Goal: Task Accomplishment & Management: Manage account settings

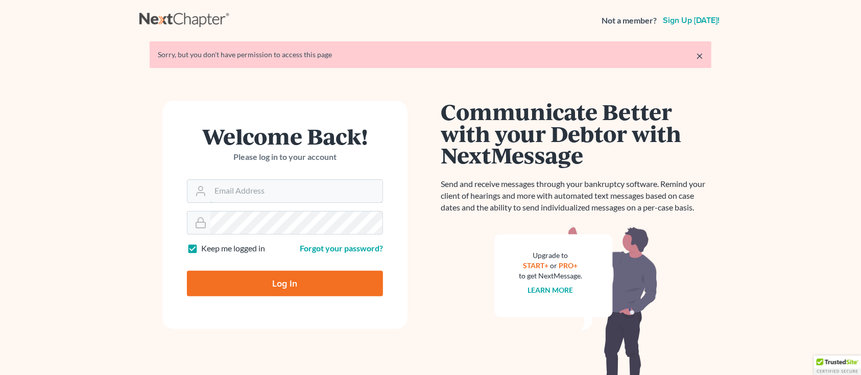
type input "[PERSON_NAME][EMAIL_ADDRESS][DOMAIN_NAME]"
click at [270, 288] on input "Log In" at bounding box center [285, 284] width 196 height 26
type input "Thinking..."
type input "[PERSON_NAME][EMAIL_ADDRESS][DOMAIN_NAME]"
click at [263, 291] on input "Log In" at bounding box center [285, 284] width 196 height 26
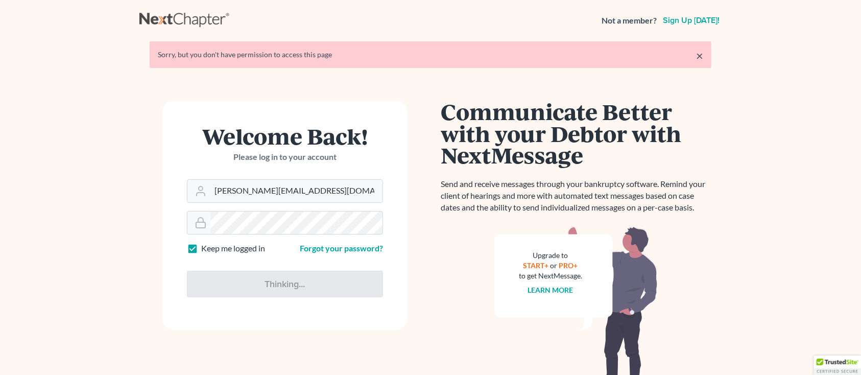
type input "Thinking..."
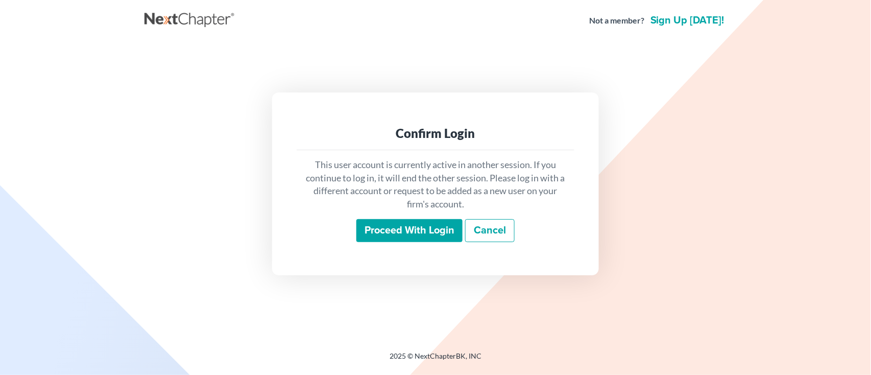
click at [435, 230] on input "Proceed with login" at bounding box center [409, 230] width 106 height 23
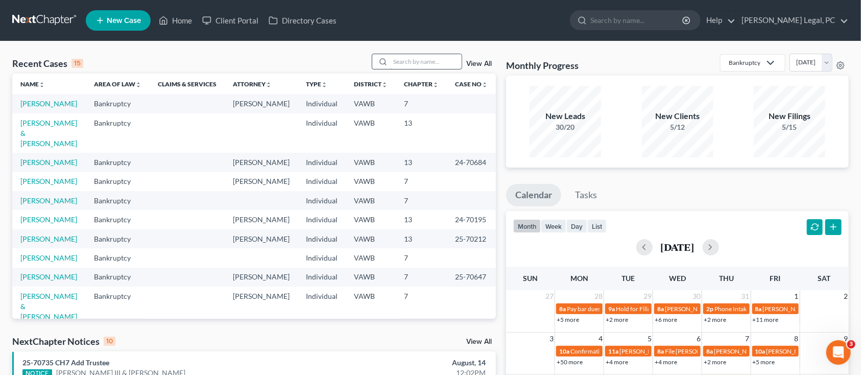
click at [402, 62] on input "search" at bounding box center [425, 61] width 71 height 15
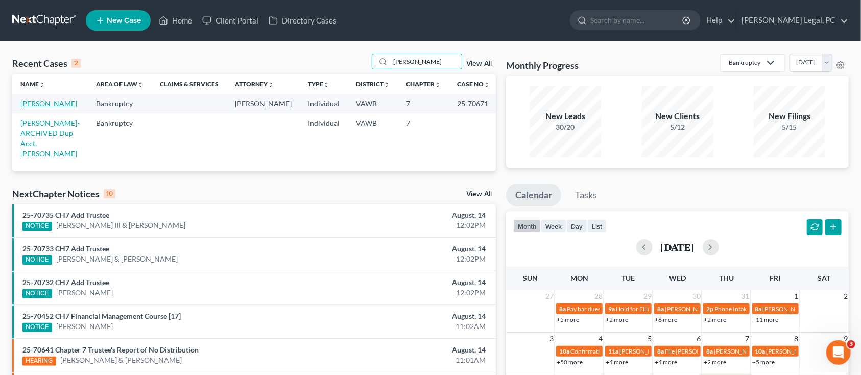
type input "cotter"
click at [38, 102] on link "Cotter, Lori" at bounding box center [48, 103] width 57 height 9
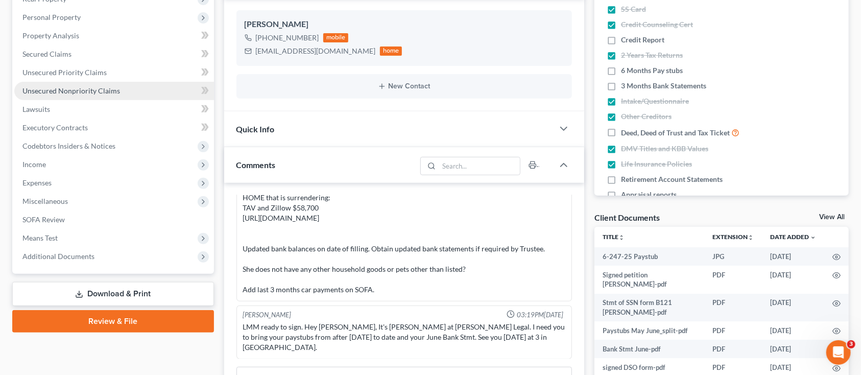
scroll to position [204, 0]
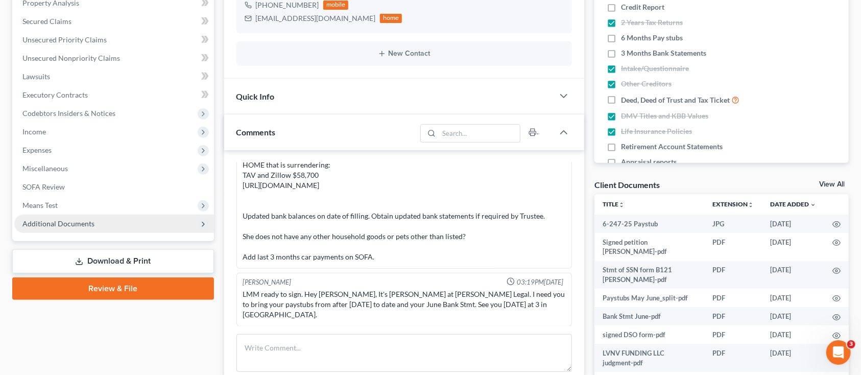
click at [79, 225] on span "Additional Documents" at bounding box center [58, 223] width 72 height 9
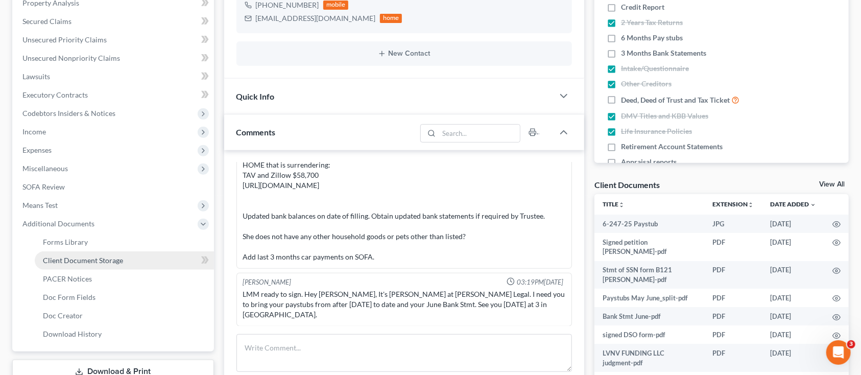
click at [103, 263] on span "Client Document Storage" at bounding box center [83, 260] width 80 height 9
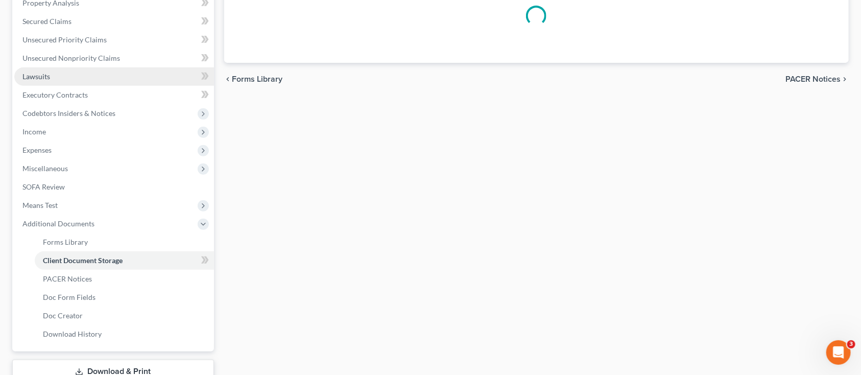
scroll to position [60, 0]
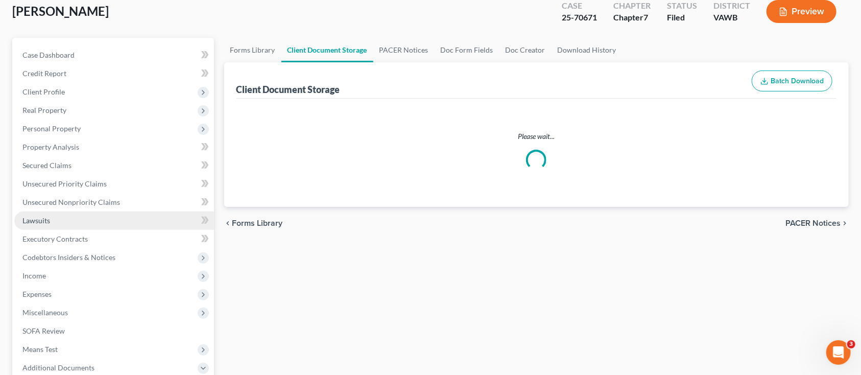
select select "0"
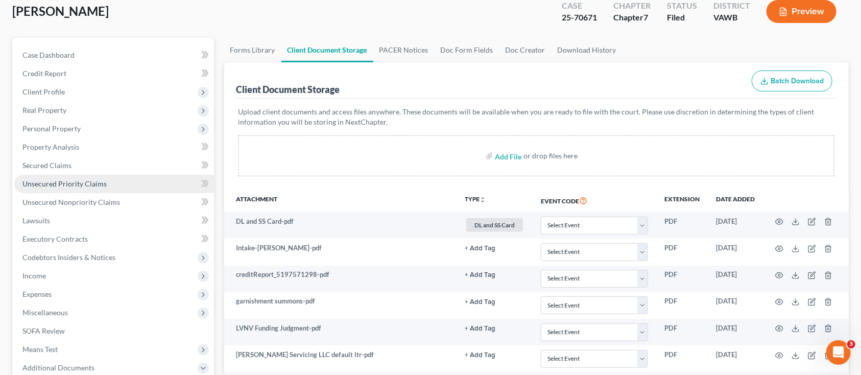
scroll to position [0, 0]
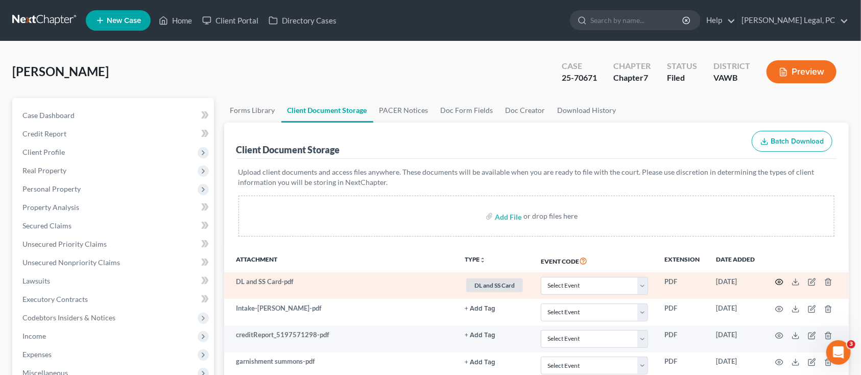
click at [779, 281] on circle "button" at bounding box center [779, 282] width 2 height 2
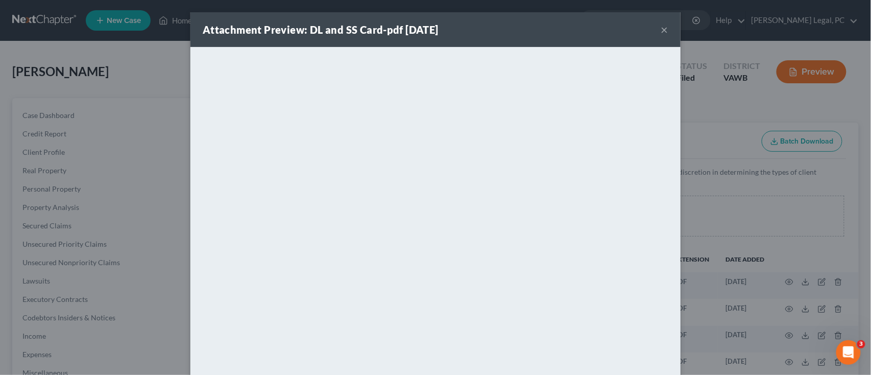
click at [661, 28] on button "×" at bounding box center [664, 29] width 7 height 12
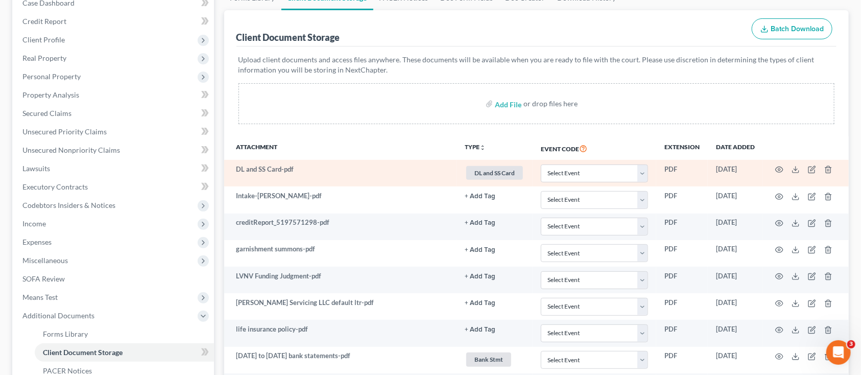
scroll to position [136, 0]
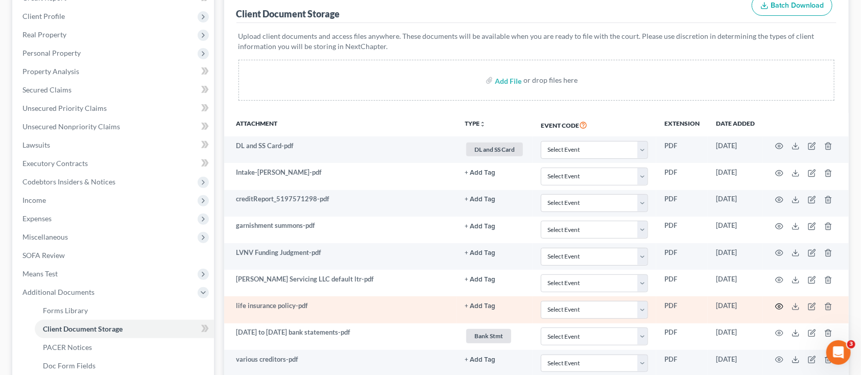
click at [778, 305] on circle "button" at bounding box center [779, 306] width 2 height 2
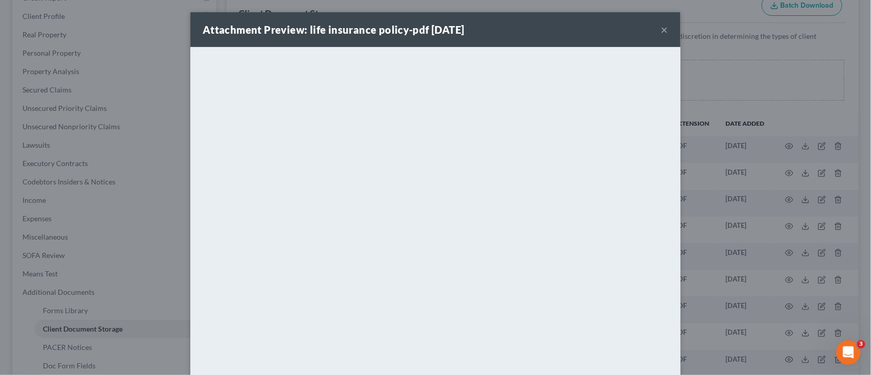
click at [661, 30] on button "×" at bounding box center [664, 29] width 7 height 12
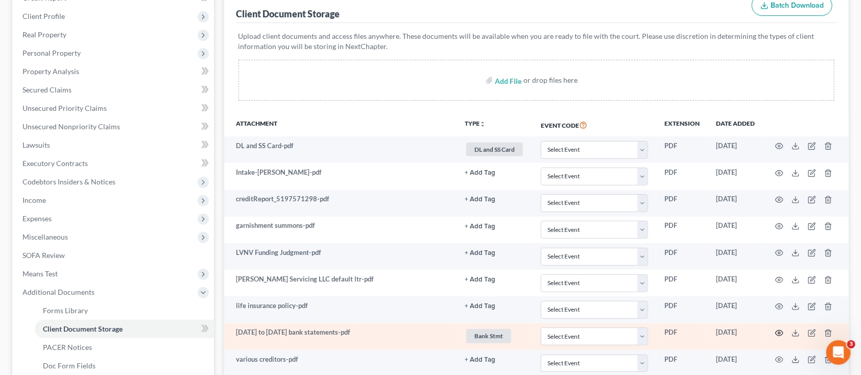
click at [776, 331] on icon "button" at bounding box center [779, 333] width 8 height 8
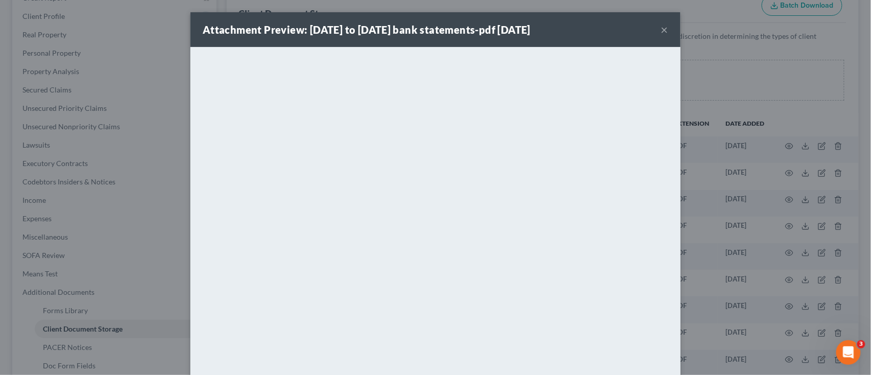
click at [661, 24] on button "×" at bounding box center [664, 29] width 7 height 12
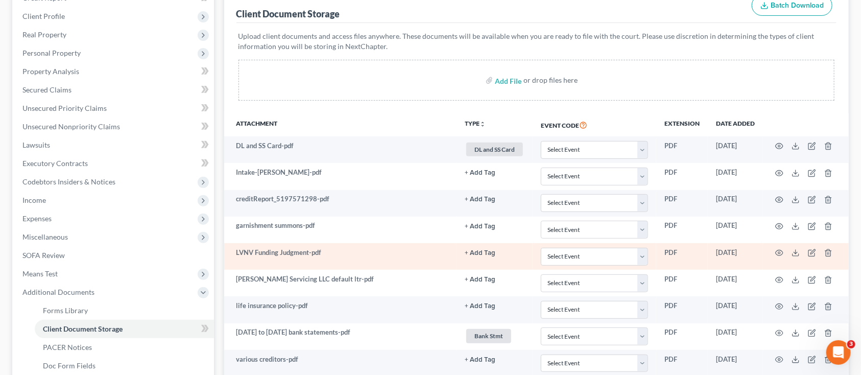
scroll to position [204, 0]
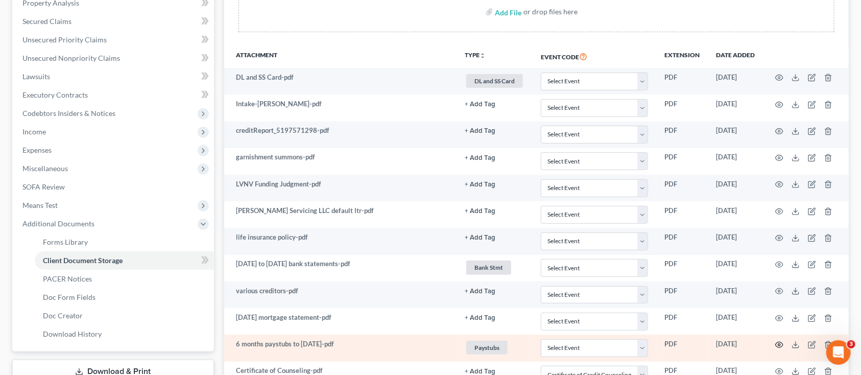
click at [780, 344] on circle "button" at bounding box center [779, 345] width 2 height 2
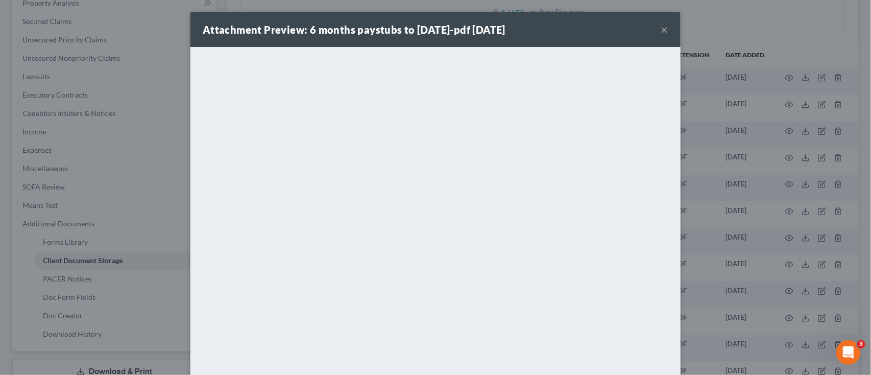
click at [662, 25] on button "×" at bounding box center [664, 29] width 7 height 12
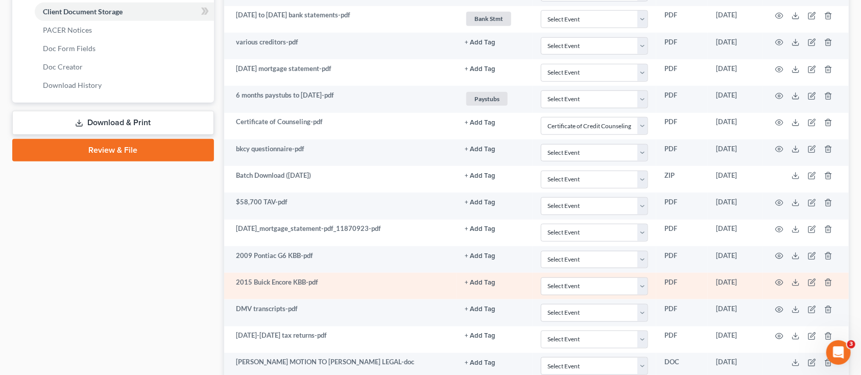
scroll to position [476, 0]
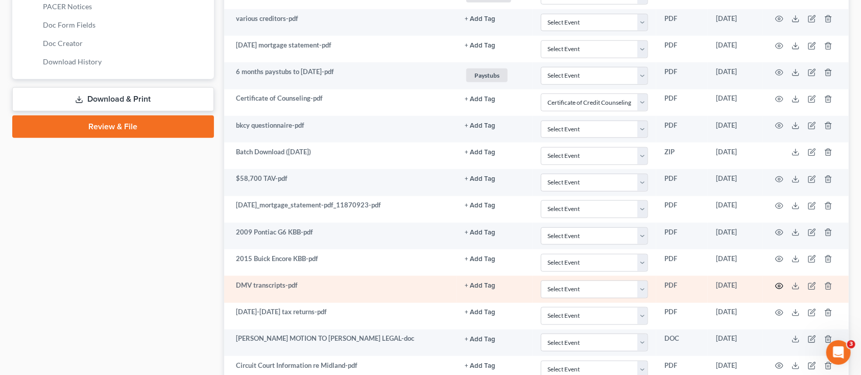
click at [781, 285] on icon "button" at bounding box center [779, 286] width 8 height 8
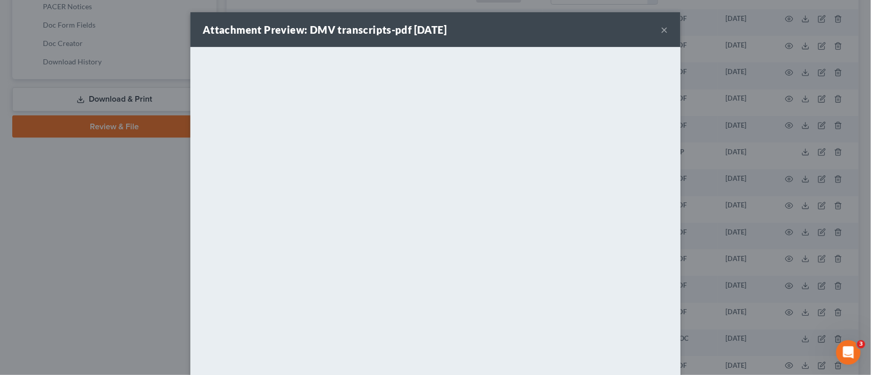
click at [648, 28] on div "Attachment Preview: DMV transcripts-pdf 07/21/2025 ×" at bounding box center [435, 29] width 490 height 35
drag, startPoint x: 653, startPoint y: 30, endPoint x: 659, endPoint y: 32, distance: 5.8
click at [659, 32] on div "Attachment Preview: DMV transcripts-pdf 07/21/2025 ×" at bounding box center [435, 29] width 490 height 35
click at [661, 32] on button "×" at bounding box center [664, 29] width 7 height 12
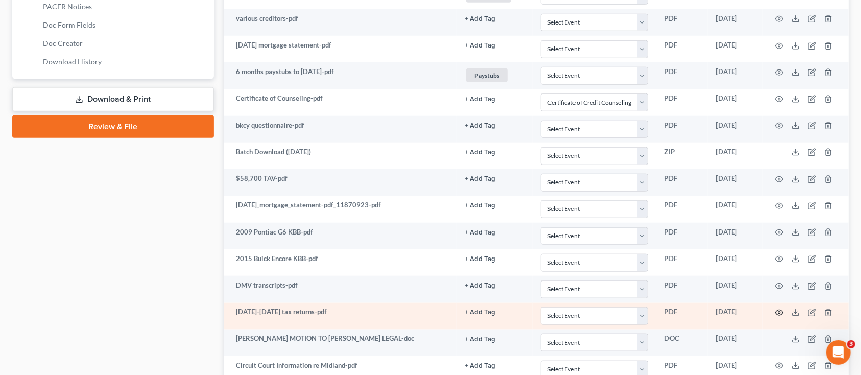
click at [779, 311] on icon "button" at bounding box center [779, 312] width 8 height 8
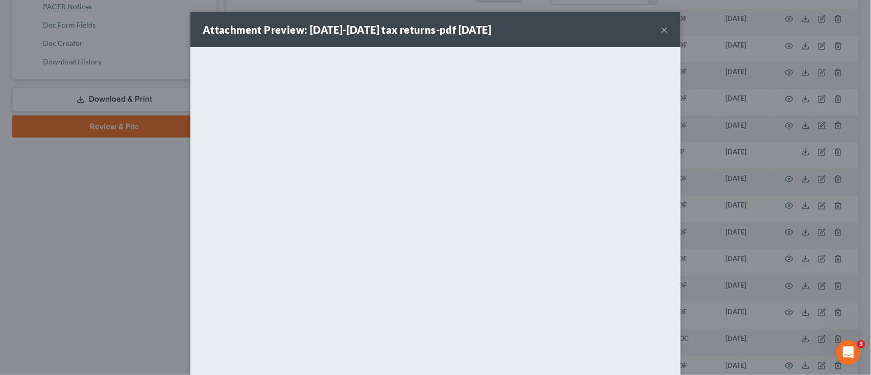
click at [654, 28] on div "Attachment Preview: 2023-2024 tax returns-pdf 07/21/2025 ×" at bounding box center [435, 29] width 490 height 35
click at [661, 25] on button "×" at bounding box center [664, 29] width 7 height 12
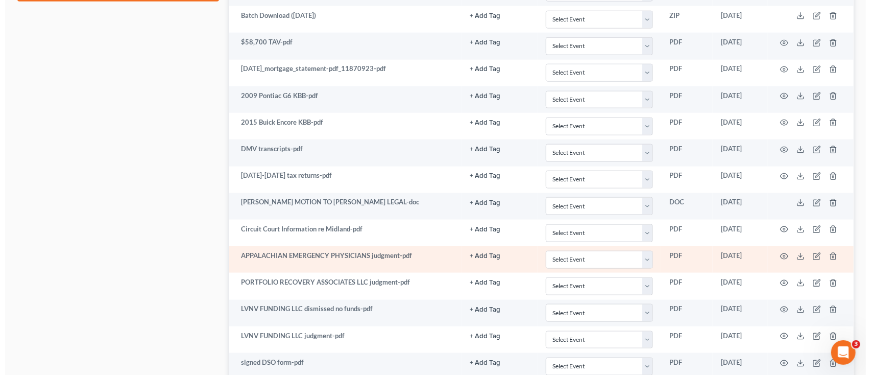
scroll to position [680, 0]
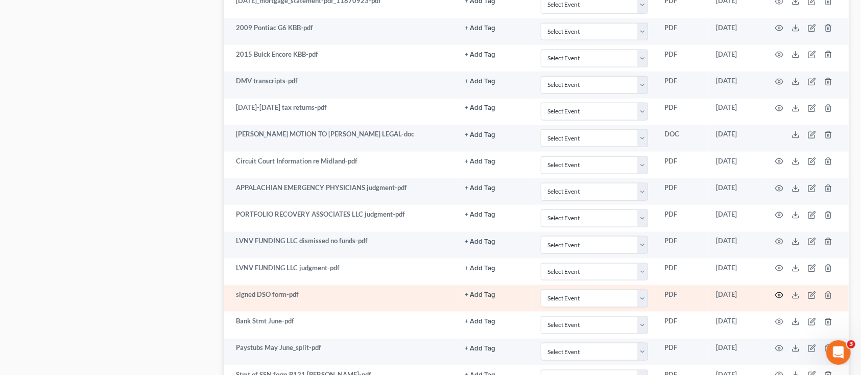
click at [783, 297] on icon "button" at bounding box center [779, 295] width 8 height 8
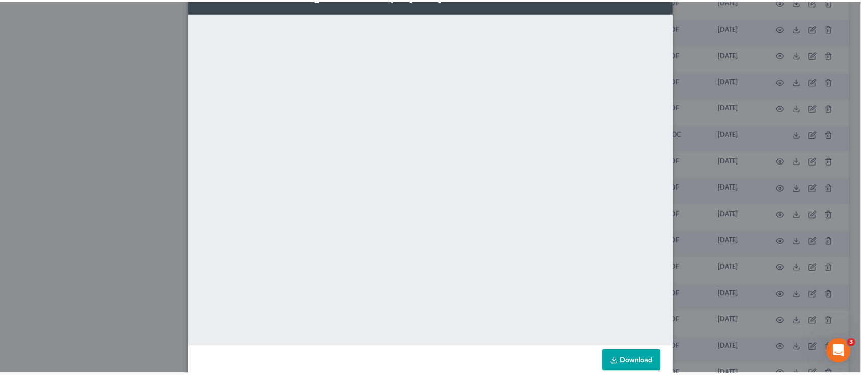
scroll to position [52, 0]
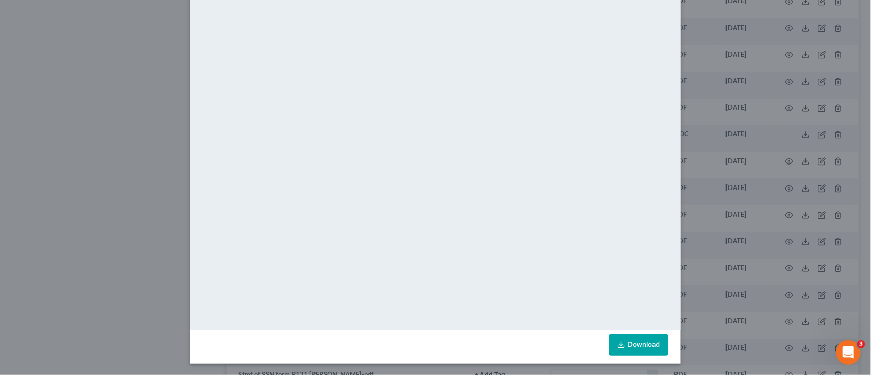
click at [681, 23] on div "Attachment Preview: signed DSO form-pdf 07/21/2025 × <object ng-attr-data='http…" at bounding box center [435, 187] width 871 height 375
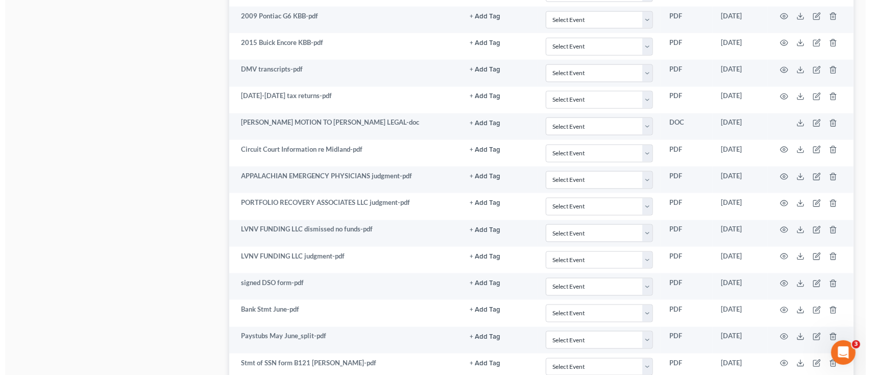
scroll to position [817, 0]
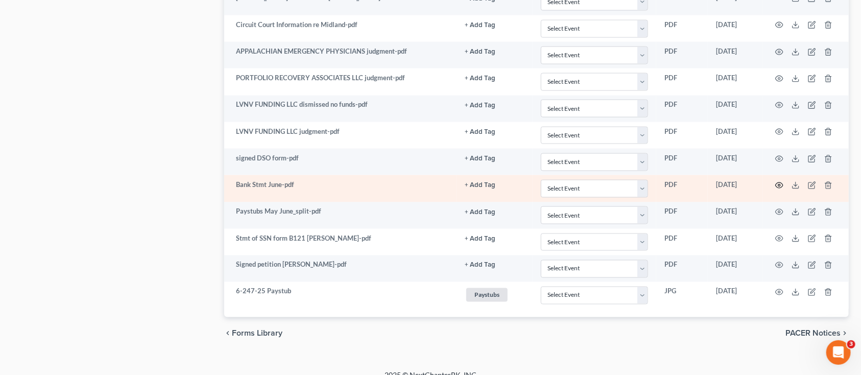
click at [781, 186] on icon "button" at bounding box center [779, 185] width 8 height 8
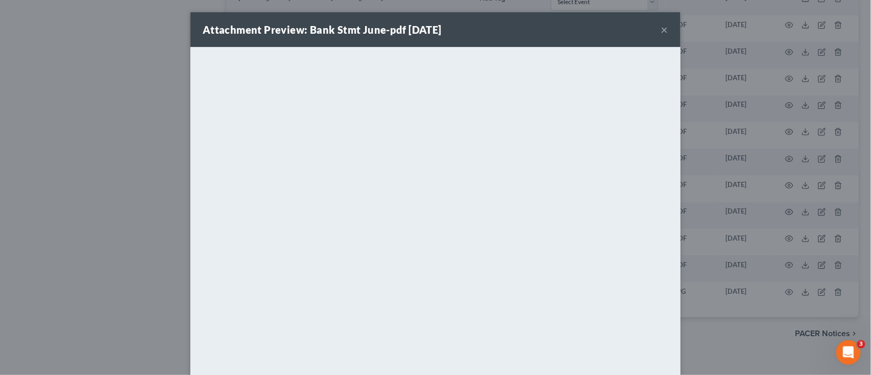
click at [662, 30] on button "×" at bounding box center [664, 29] width 7 height 12
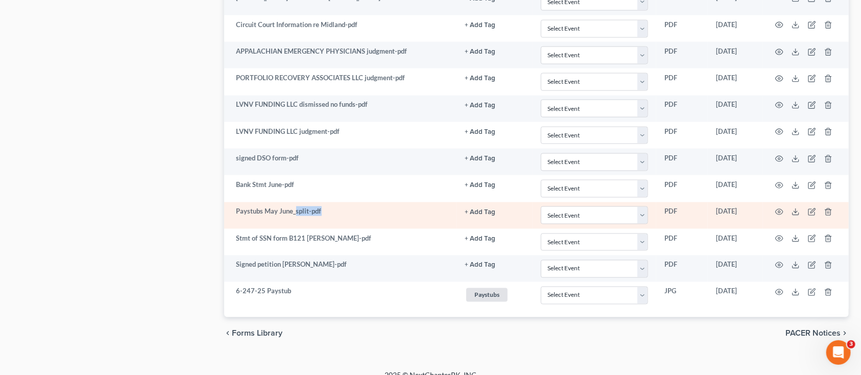
drag, startPoint x: 295, startPoint y: 213, endPoint x: 505, endPoint y: 223, distance: 210.5
click at [500, 223] on tr "Paystubs May June_split-pdf + Add Tag Select an option or create one 2nd Course…" at bounding box center [536, 215] width 625 height 27
click at [776, 212] on icon "button" at bounding box center [779, 212] width 8 height 8
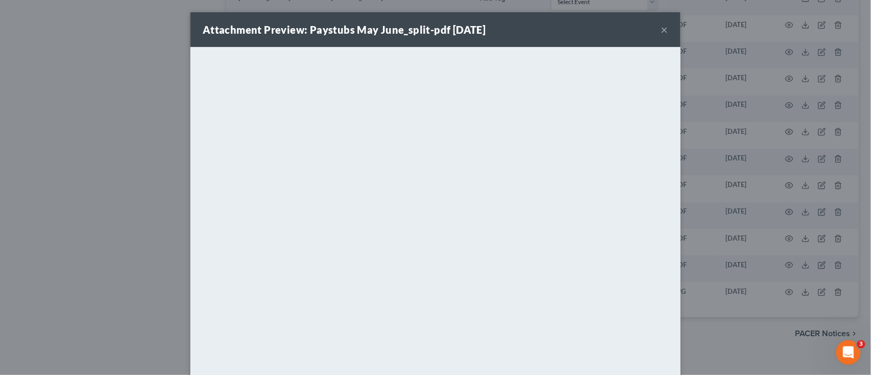
click at [661, 26] on button "×" at bounding box center [664, 29] width 7 height 12
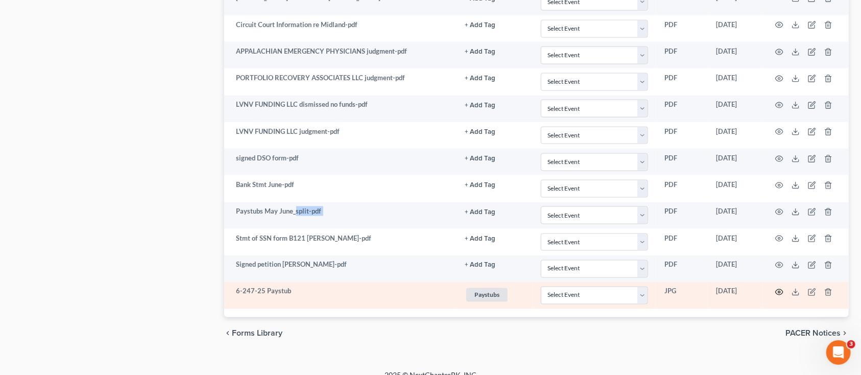
click at [778, 291] on icon "button" at bounding box center [779, 292] width 8 height 8
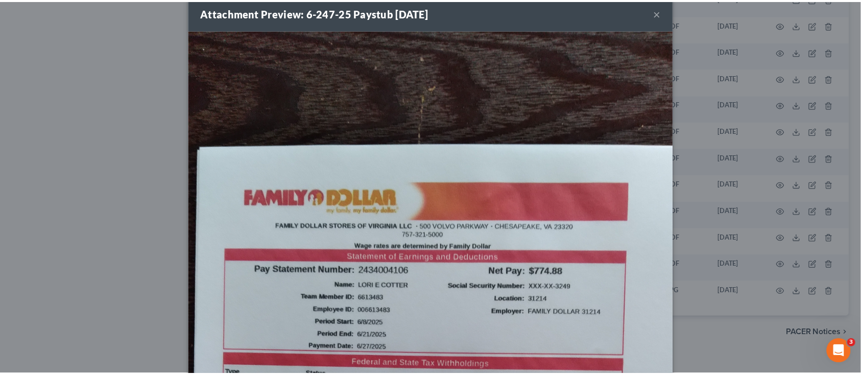
scroll to position [0, 0]
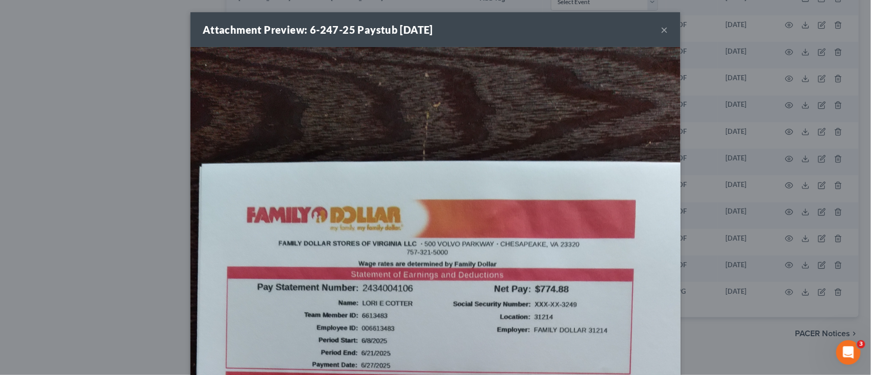
click at [661, 28] on button "×" at bounding box center [664, 29] width 7 height 12
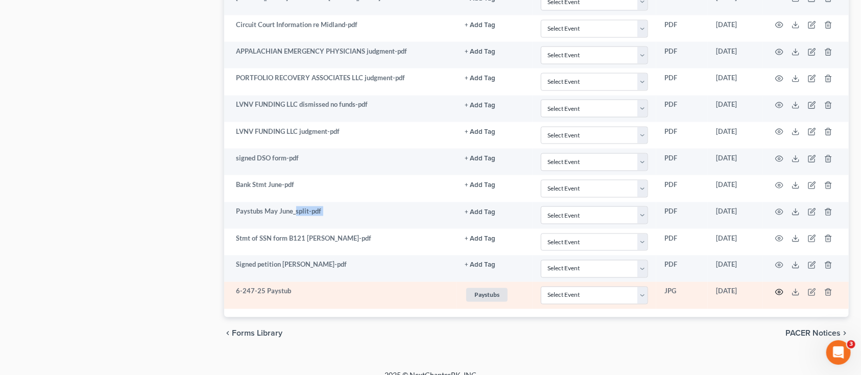
click at [783, 293] on icon "button" at bounding box center [779, 292] width 8 height 6
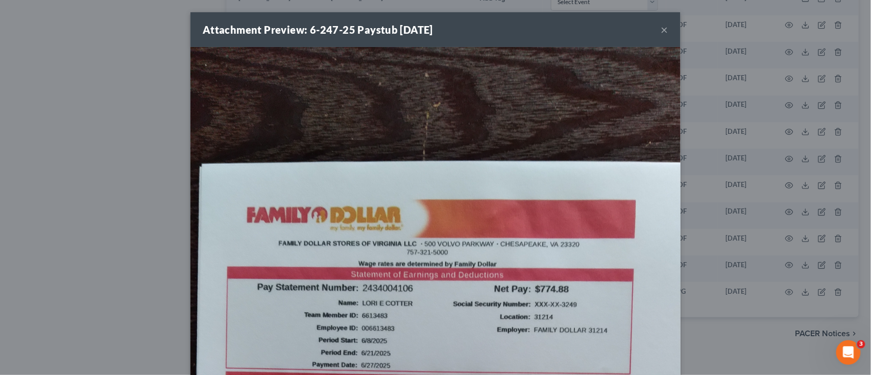
click at [661, 31] on button "×" at bounding box center [664, 29] width 7 height 12
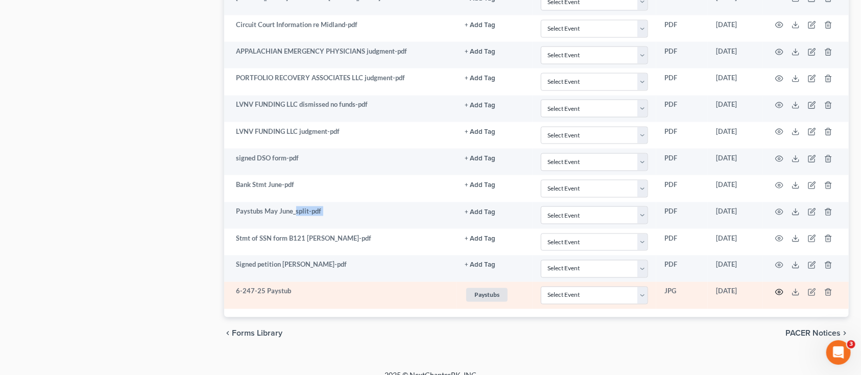
click at [781, 294] on icon "button" at bounding box center [779, 292] width 8 height 8
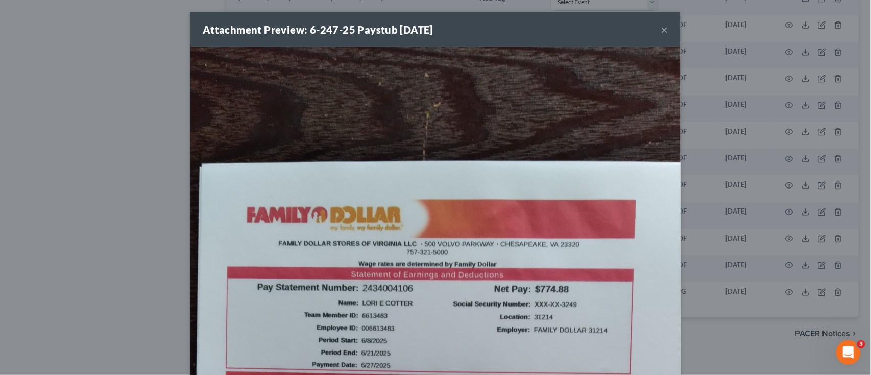
click at [661, 23] on button "×" at bounding box center [664, 29] width 7 height 12
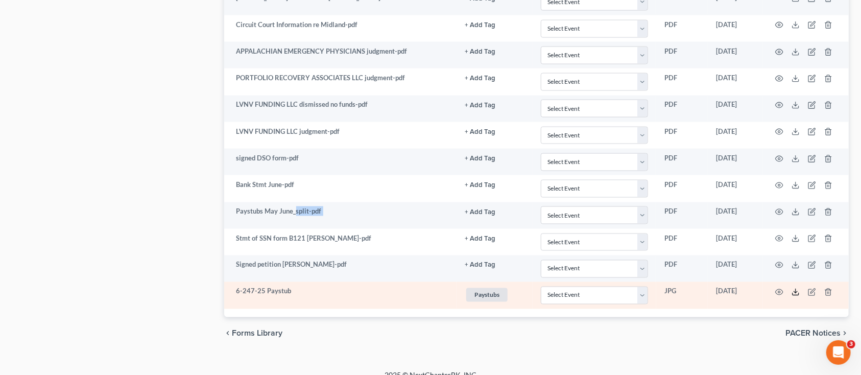
click at [795, 293] on line at bounding box center [795, 291] width 0 height 4
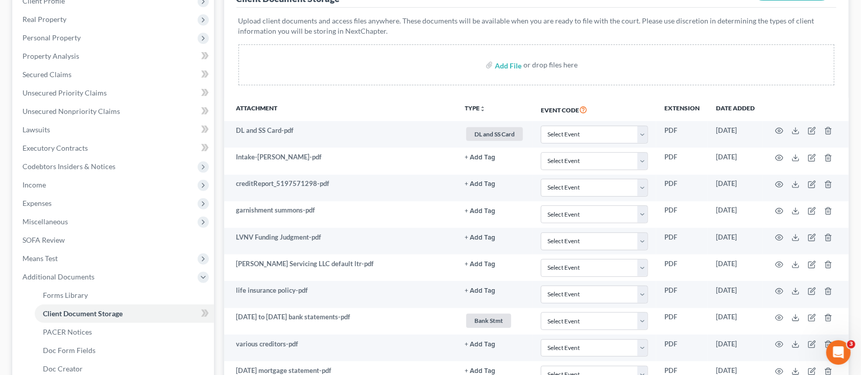
scroll to position [423, 0]
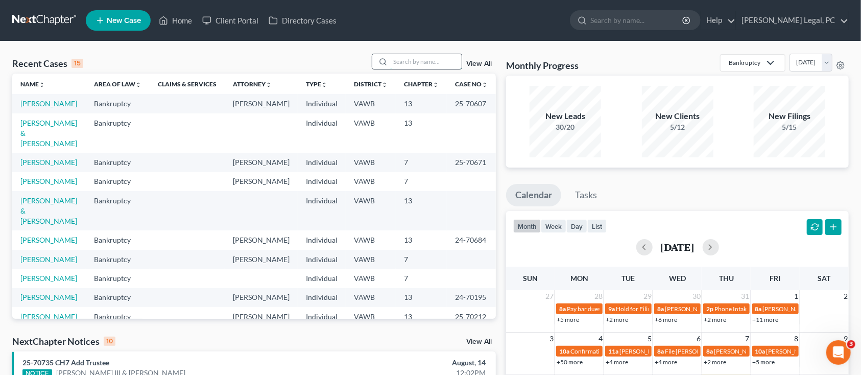
click at [405, 60] on input "search" at bounding box center [425, 61] width 71 height 15
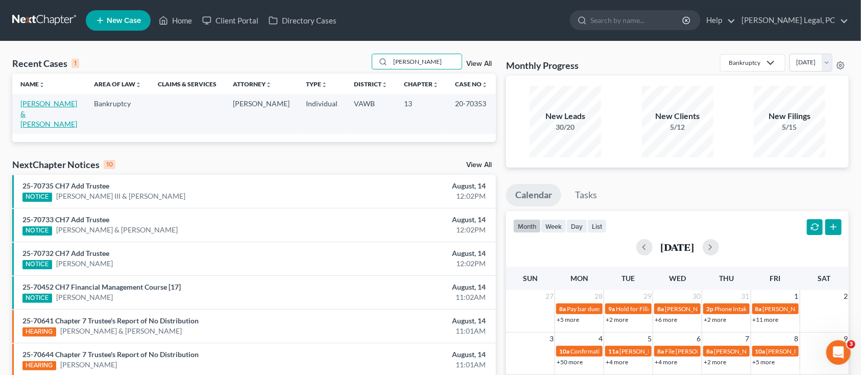
type input "beasley"
click at [23, 105] on link "Beasley, Kenneth & Melissa" at bounding box center [48, 113] width 57 height 29
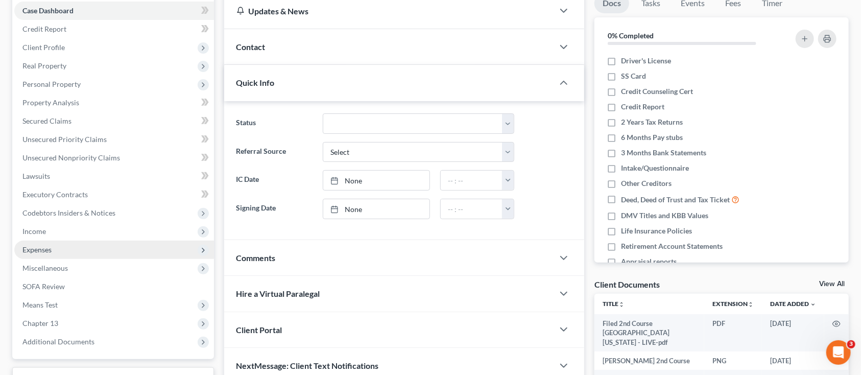
scroll to position [136, 0]
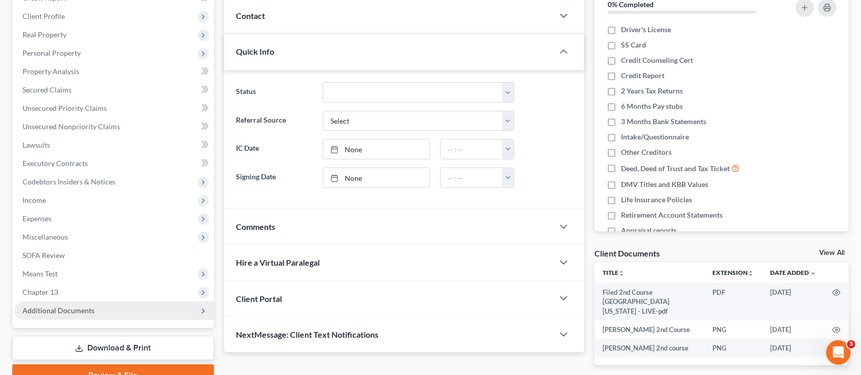
click at [65, 314] on span "Additional Documents" at bounding box center [114, 310] width 200 height 18
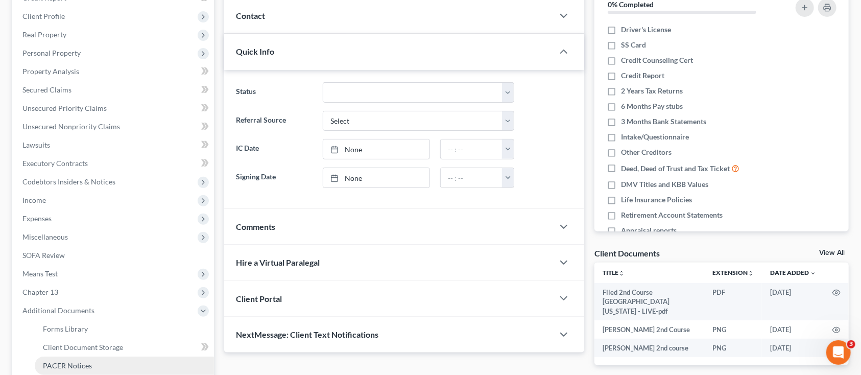
click at [63, 363] on span "PACER Notices" at bounding box center [67, 365] width 49 height 9
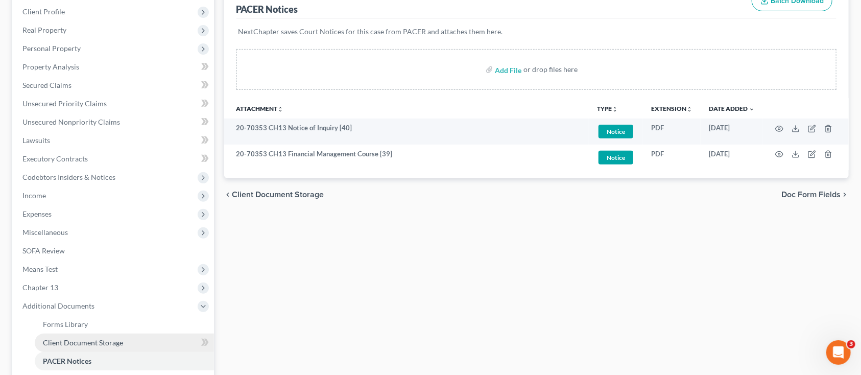
scroll to position [204, 0]
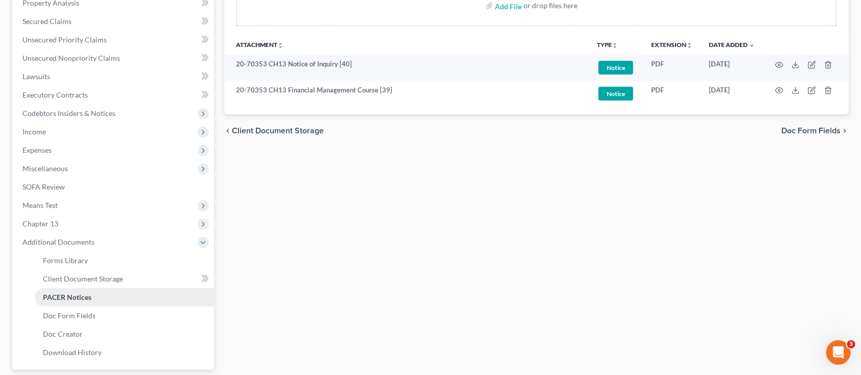
click at [64, 297] on span "PACER Notices" at bounding box center [67, 297] width 48 height 9
click at [52, 274] on span "Client Document Storage" at bounding box center [83, 278] width 80 height 9
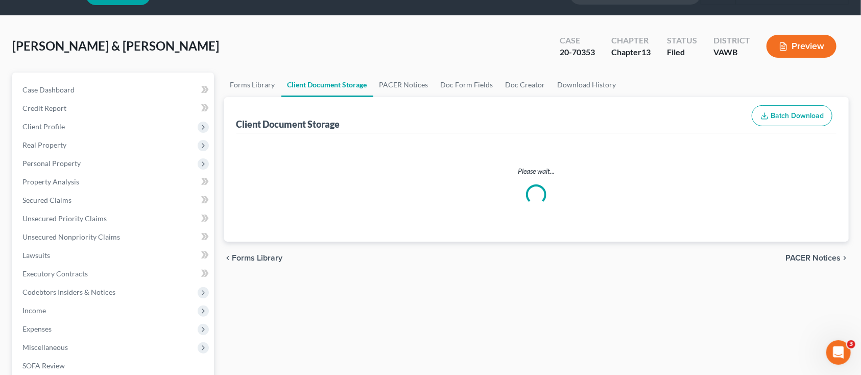
click at [52, 274] on ul "Case Dashboard Payments Invoices Payments Payments Credit Report Client Profile" at bounding box center [114, 310] width 200 height 459
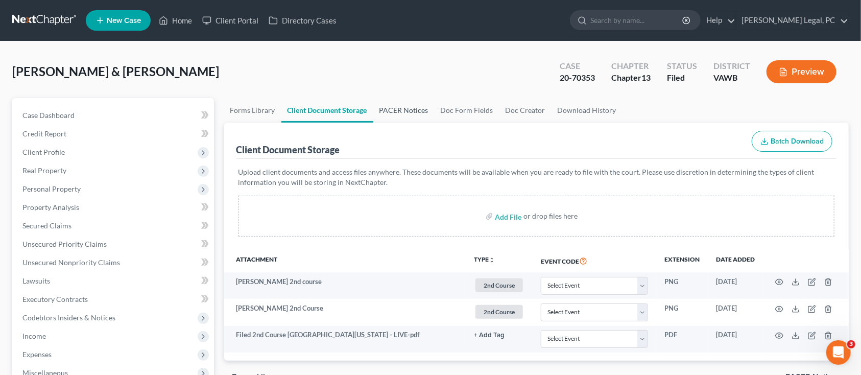
click at [409, 109] on link "PACER Notices" at bounding box center [403, 110] width 61 height 25
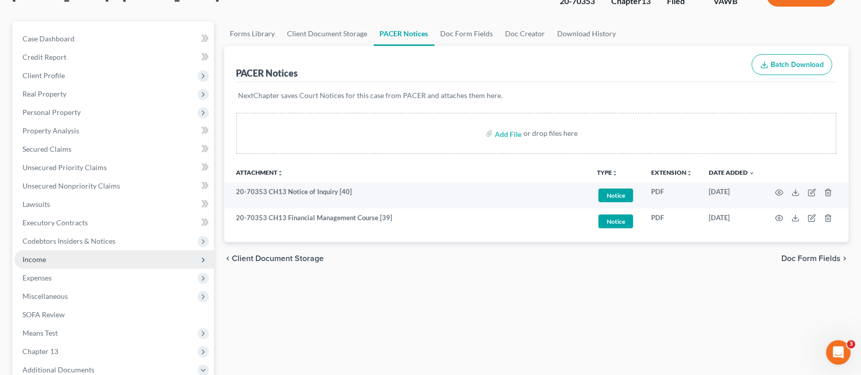
scroll to position [204, 0]
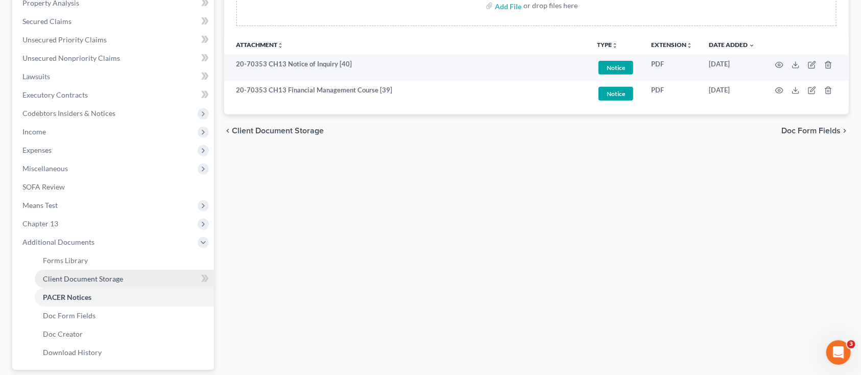
click at [78, 272] on link "Client Document Storage" at bounding box center [124, 279] width 179 height 18
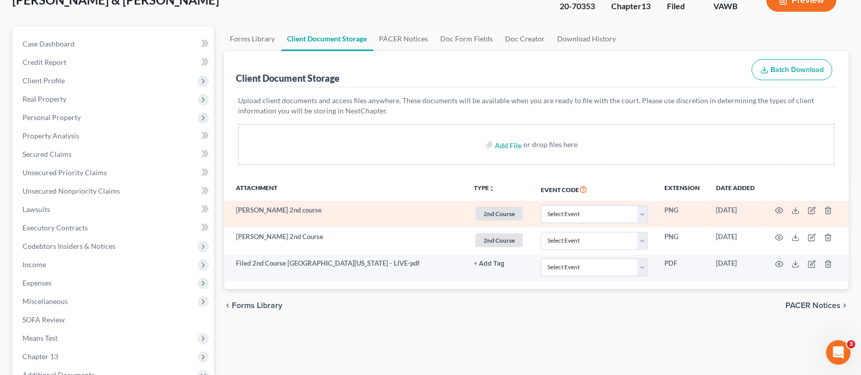
scroll to position [204, 0]
